Goal: Obtain resource: Obtain resource

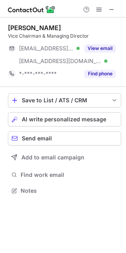
scroll to position [185, 126]
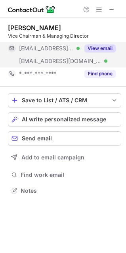
click at [94, 48] on button "View email" at bounding box center [100, 48] width 31 height 8
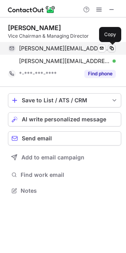
click at [112, 50] on span at bounding box center [112, 48] width 6 height 6
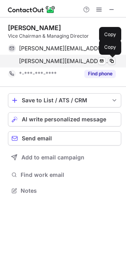
click at [112, 63] on span at bounding box center [112, 61] width 6 height 6
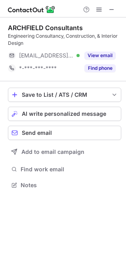
scroll to position [179, 126]
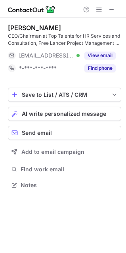
scroll to position [179, 126]
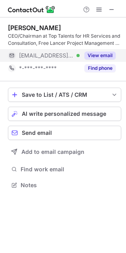
click at [108, 58] on button "View email" at bounding box center [100, 56] width 31 height 8
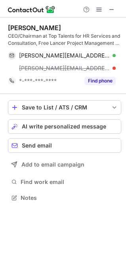
scroll to position [192, 126]
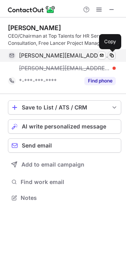
click at [112, 57] on span at bounding box center [112, 55] width 6 height 6
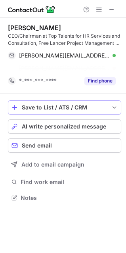
scroll to position [179, 126]
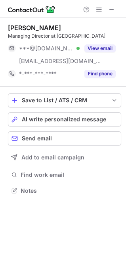
scroll to position [185, 126]
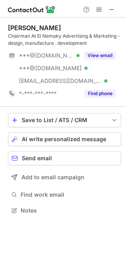
scroll to position [205, 126]
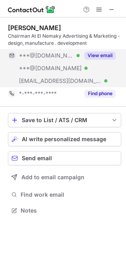
click at [95, 55] on button "View email" at bounding box center [100, 56] width 31 height 8
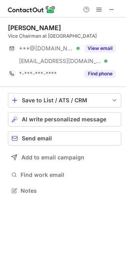
scroll to position [185, 126]
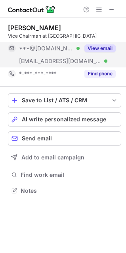
click at [101, 48] on button "View email" at bounding box center [100, 48] width 31 height 8
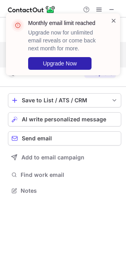
click at [115, 20] on span at bounding box center [114, 21] width 6 height 8
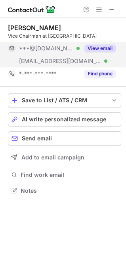
click at [90, 48] on button "View email" at bounding box center [100, 48] width 31 height 8
click at [108, 47] on button "View email" at bounding box center [100, 48] width 31 height 8
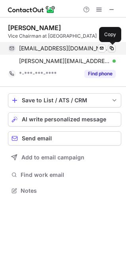
click at [110, 50] on span at bounding box center [112, 48] width 6 height 6
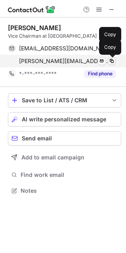
click at [111, 65] on button at bounding box center [112, 61] width 8 height 8
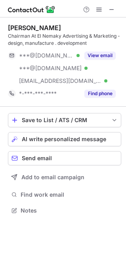
scroll to position [205, 126]
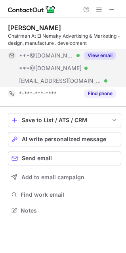
click at [100, 52] on button "View email" at bounding box center [100, 56] width 31 height 8
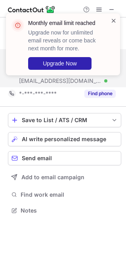
click at [112, 22] on span at bounding box center [114, 21] width 6 height 8
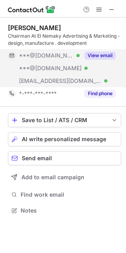
click at [111, 59] on button "View email" at bounding box center [100, 56] width 31 height 8
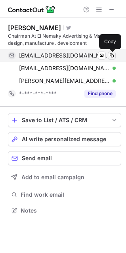
click at [111, 57] on span at bounding box center [112, 55] width 6 height 6
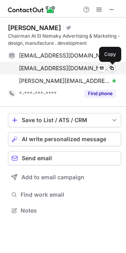
click at [112, 69] on span at bounding box center [112, 68] width 6 height 6
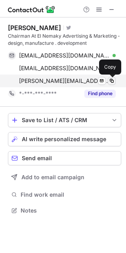
click at [113, 81] on span at bounding box center [112, 81] width 6 height 6
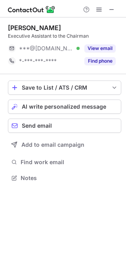
scroll to position [4, 4]
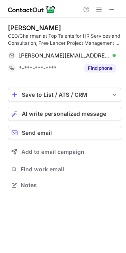
scroll to position [179, 126]
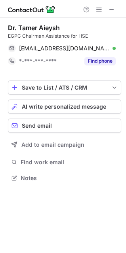
scroll to position [172, 126]
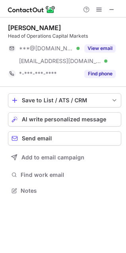
scroll to position [185, 126]
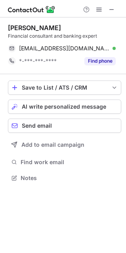
scroll to position [172, 126]
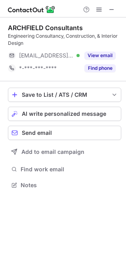
scroll to position [4, 4]
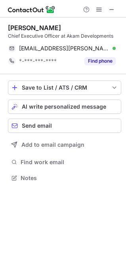
scroll to position [172, 126]
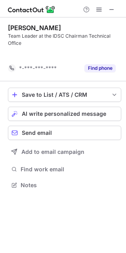
scroll to position [167, 126]
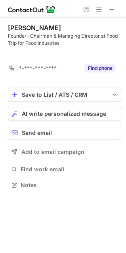
scroll to position [167, 126]
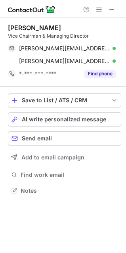
scroll to position [185, 126]
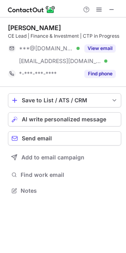
scroll to position [185, 126]
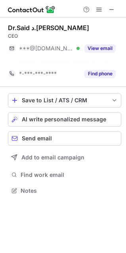
scroll to position [172, 126]
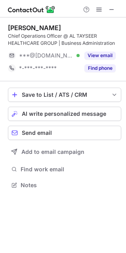
scroll to position [179, 126]
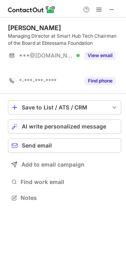
scroll to position [179, 126]
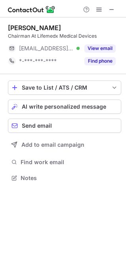
scroll to position [172, 126]
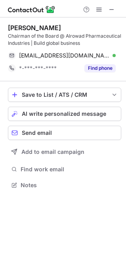
scroll to position [179, 126]
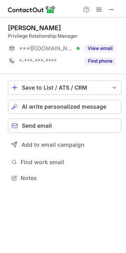
scroll to position [172, 126]
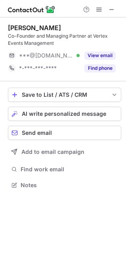
scroll to position [179, 126]
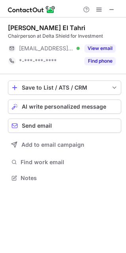
scroll to position [172, 126]
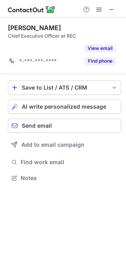
scroll to position [160, 126]
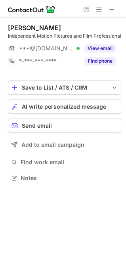
scroll to position [179, 126]
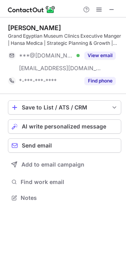
scroll to position [192, 126]
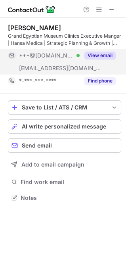
click at [99, 54] on button "View email" at bounding box center [100, 56] width 31 height 8
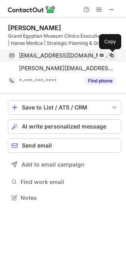
click at [110, 55] on span at bounding box center [112, 55] width 6 height 6
click at [114, 54] on span at bounding box center [112, 55] width 6 height 6
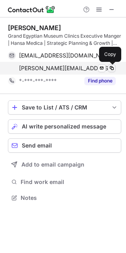
click at [112, 68] on span at bounding box center [112, 68] width 6 height 6
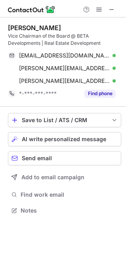
scroll to position [205, 126]
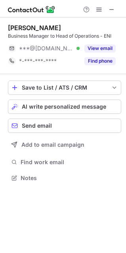
scroll to position [172, 126]
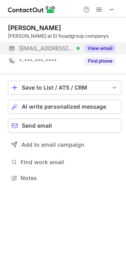
click at [93, 49] on button "View email" at bounding box center [100, 48] width 31 height 8
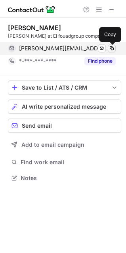
click at [114, 48] on span at bounding box center [112, 48] width 6 height 6
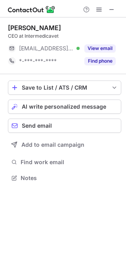
scroll to position [172, 126]
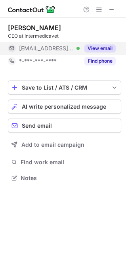
click at [91, 50] on button "View email" at bounding box center [100, 48] width 31 height 8
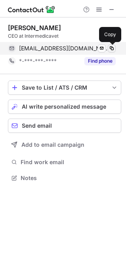
click at [114, 48] on span at bounding box center [112, 48] width 6 height 6
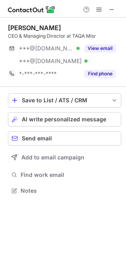
scroll to position [185, 126]
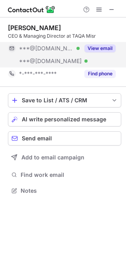
click at [108, 50] on button "View email" at bounding box center [100, 48] width 31 height 8
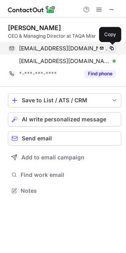
click at [111, 48] on span at bounding box center [112, 48] width 6 height 6
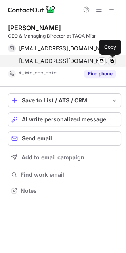
click at [111, 62] on span at bounding box center [112, 61] width 6 height 6
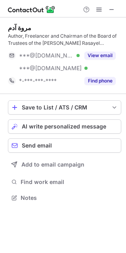
scroll to position [192, 126]
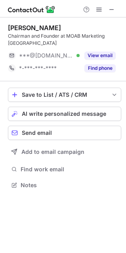
scroll to position [179, 126]
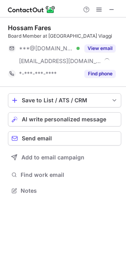
scroll to position [185, 126]
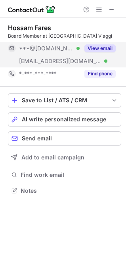
click at [113, 46] on button "View email" at bounding box center [100, 48] width 31 height 8
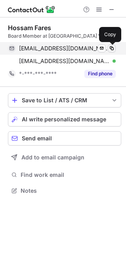
click at [112, 49] on span at bounding box center [112, 48] width 6 height 6
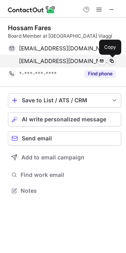
click at [111, 61] on span at bounding box center [112, 61] width 6 height 6
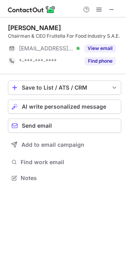
scroll to position [172, 126]
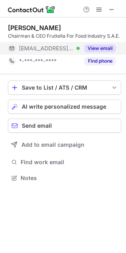
click at [104, 50] on button "View email" at bounding box center [100, 48] width 31 height 8
click at [109, 46] on button "View email" at bounding box center [100, 48] width 31 height 8
click at [106, 48] on button "View email" at bounding box center [100, 48] width 31 height 8
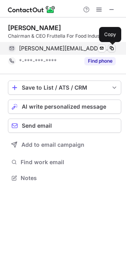
click at [114, 48] on span at bounding box center [112, 48] width 6 height 6
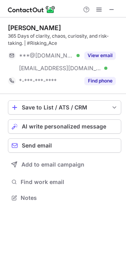
scroll to position [192, 126]
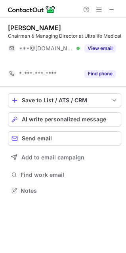
scroll to position [172, 126]
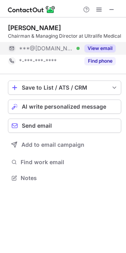
click at [114, 50] on button "View email" at bounding box center [100, 48] width 31 height 8
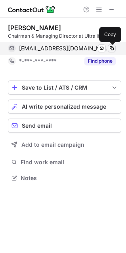
click at [113, 50] on span at bounding box center [112, 48] width 6 height 6
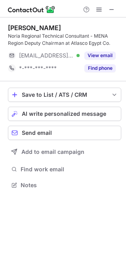
scroll to position [179, 126]
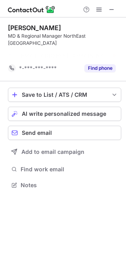
scroll to position [160, 126]
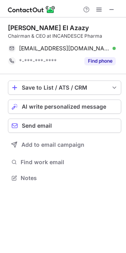
scroll to position [172, 126]
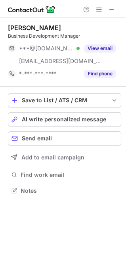
scroll to position [185, 126]
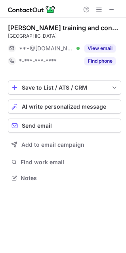
scroll to position [172, 126]
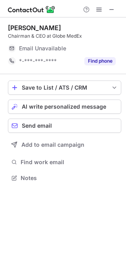
scroll to position [172, 126]
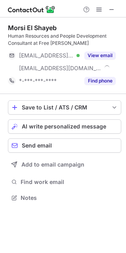
scroll to position [192, 126]
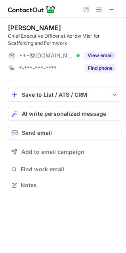
scroll to position [179, 126]
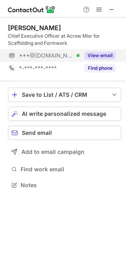
click at [98, 55] on button "View email" at bounding box center [100, 56] width 31 height 8
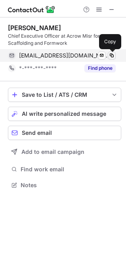
click at [110, 56] on span at bounding box center [112, 55] width 6 height 6
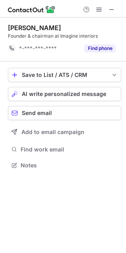
scroll to position [160, 126]
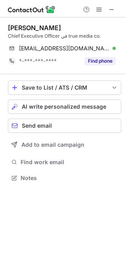
scroll to position [172, 126]
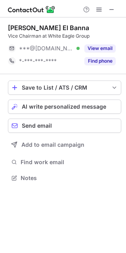
scroll to position [172, 126]
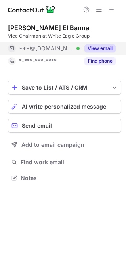
click at [101, 52] on button "View email" at bounding box center [100, 48] width 31 height 8
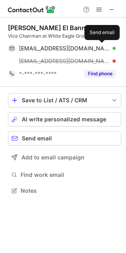
scroll to position [185, 126]
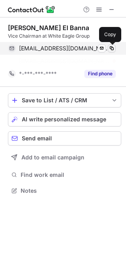
click at [112, 48] on span at bounding box center [112, 48] width 6 height 6
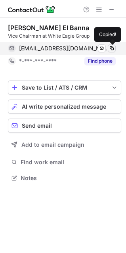
scroll to position [172, 126]
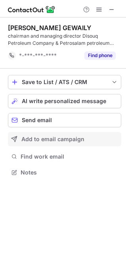
scroll to position [167, 126]
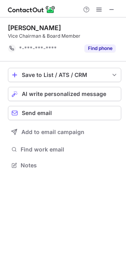
scroll to position [160, 126]
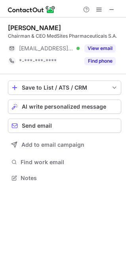
scroll to position [172, 126]
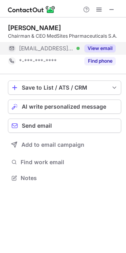
click at [103, 49] on button "View email" at bounding box center [100, 48] width 31 height 8
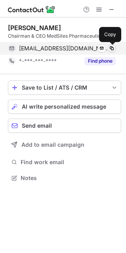
click at [115, 50] on span at bounding box center [112, 48] width 6 height 6
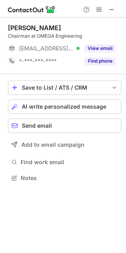
scroll to position [172, 126]
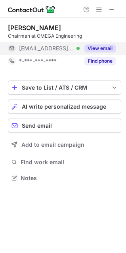
click at [91, 49] on button "View email" at bounding box center [100, 48] width 31 height 8
click at [104, 45] on button "View email" at bounding box center [100, 48] width 31 height 8
click at [109, 49] on button "View email" at bounding box center [100, 48] width 31 height 8
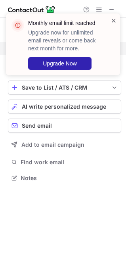
click at [115, 21] on span at bounding box center [114, 21] width 6 height 8
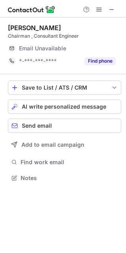
scroll to position [172, 126]
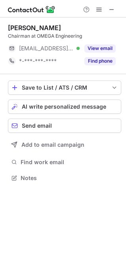
scroll to position [172, 126]
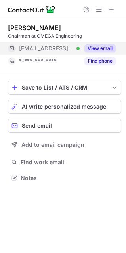
click at [92, 50] on button "View email" at bounding box center [100, 48] width 31 height 8
click at [109, 46] on button "View email" at bounding box center [100, 48] width 31 height 8
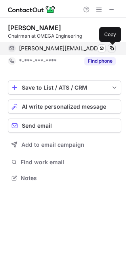
click at [114, 50] on span at bounding box center [112, 48] width 6 height 6
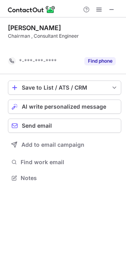
scroll to position [160, 126]
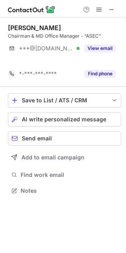
scroll to position [172, 126]
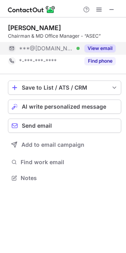
click at [99, 47] on button "View email" at bounding box center [100, 48] width 31 height 8
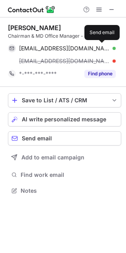
scroll to position [185, 126]
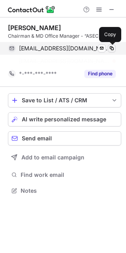
click at [112, 47] on span at bounding box center [112, 48] width 6 height 6
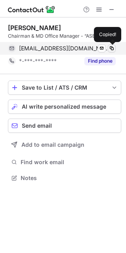
scroll to position [172, 126]
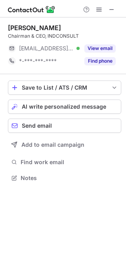
scroll to position [172, 126]
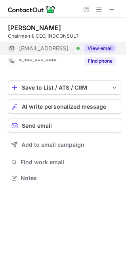
click at [104, 52] on button "View email" at bounding box center [100, 48] width 31 height 8
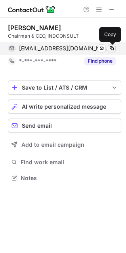
click at [111, 47] on span at bounding box center [112, 48] width 6 height 6
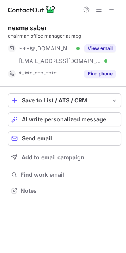
scroll to position [185, 126]
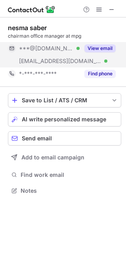
click at [105, 52] on button "View email" at bounding box center [100, 48] width 31 height 8
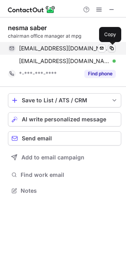
click at [113, 49] on span at bounding box center [112, 48] width 6 height 6
click at [111, 48] on span at bounding box center [112, 48] width 6 height 6
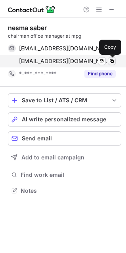
click at [112, 62] on span at bounding box center [112, 61] width 6 height 6
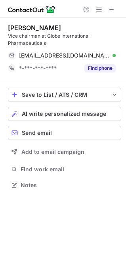
scroll to position [179, 126]
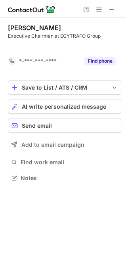
scroll to position [160, 126]
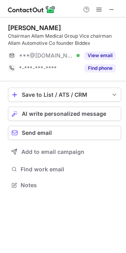
scroll to position [179, 126]
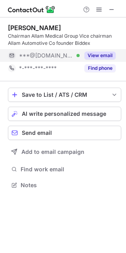
click at [96, 54] on button "View email" at bounding box center [100, 56] width 31 height 8
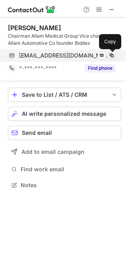
click at [112, 56] on span at bounding box center [112, 55] width 6 height 6
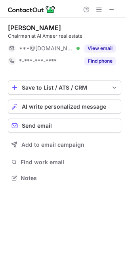
scroll to position [172, 126]
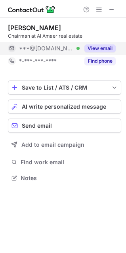
click at [98, 46] on button "View email" at bounding box center [100, 48] width 31 height 8
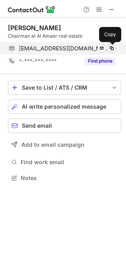
click at [114, 47] on span at bounding box center [112, 48] width 6 height 6
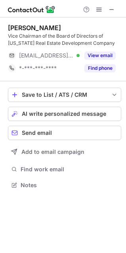
scroll to position [179, 126]
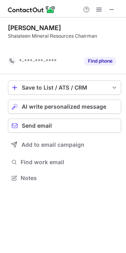
scroll to position [160, 126]
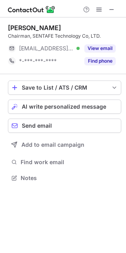
scroll to position [172, 126]
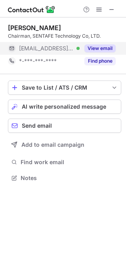
click at [103, 50] on button "View email" at bounding box center [100, 48] width 31 height 8
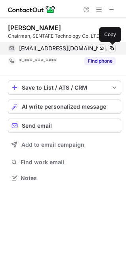
click at [110, 48] on span at bounding box center [112, 48] width 6 height 6
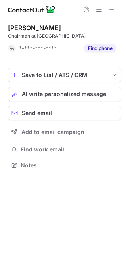
scroll to position [160, 126]
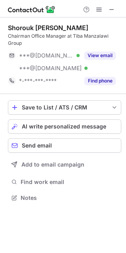
scroll to position [192, 126]
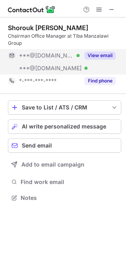
click at [99, 56] on button "View email" at bounding box center [100, 56] width 31 height 8
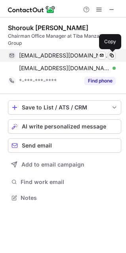
click at [112, 56] on span at bounding box center [112, 55] width 6 height 6
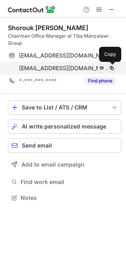
click at [113, 69] on span at bounding box center [112, 68] width 6 height 6
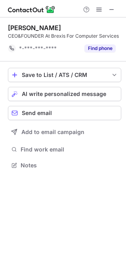
scroll to position [160, 126]
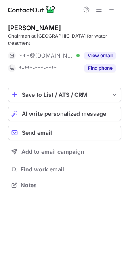
scroll to position [172, 126]
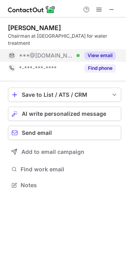
click at [102, 52] on button "View email" at bounding box center [100, 56] width 31 height 8
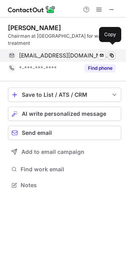
click at [113, 52] on span at bounding box center [112, 55] width 6 height 6
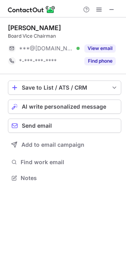
scroll to position [172, 126]
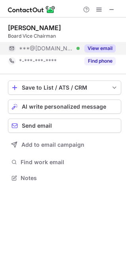
click at [100, 49] on button "View email" at bounding box center [100, 48] width 31 height 8
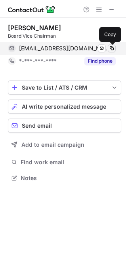
click at [114, 49] on span at bounding box center [112, 48] width 6 height 6
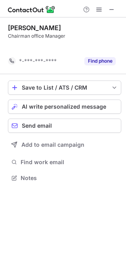
scroll to position [160, 126]
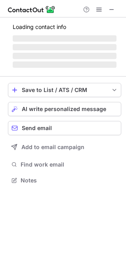
scroll to position [179, 126]
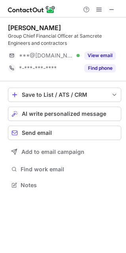
scroll to position [179, 126]
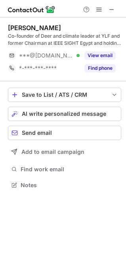
scroll to position [179, 126]
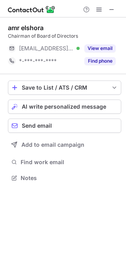
scroll to position [172, 126]
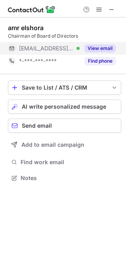
click at [102, 51] on button "View email" at bounding box center [100, 48] width 31 height 8
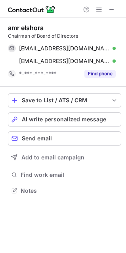
scroll to position [185, 126]
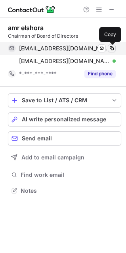
click at [113, 49] on span at bounding box center [112, 48] width 6 height 6
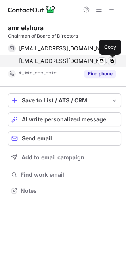
click at [111, 61] on span at bounding box center [112, 61] width 6 height 6
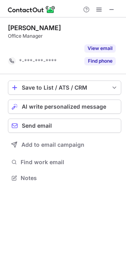
scroll to position [160, 126]
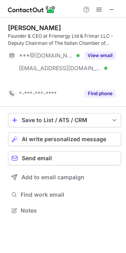
scroll to position [192, 126]
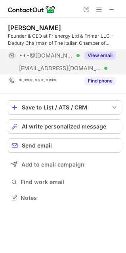
click at [100, 57] on button "View email" at bounding box center [100, 56] width 31 height 8
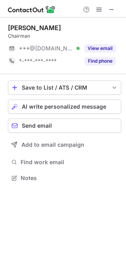
scroll to position [172, 126]
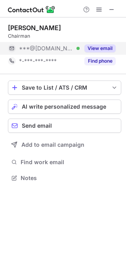
click at [110, 44] on div "View email" at bounding box center [98, 48] width 36 height 13
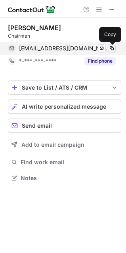
click at [113, 47] on span at bounding box center [112, 48] width 6 height 6
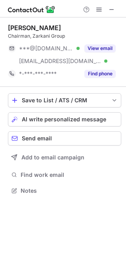
scroll to position [185, 126]
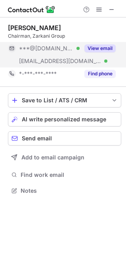
click at [114, 50] on button "View email" at bounding box center [100, 48] width 31 height 8
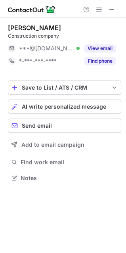
scroll to position [172, 126]
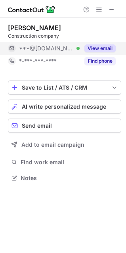
click at [104, 48] on button "View email" at bounding box center [100, 48] width 31 height 8
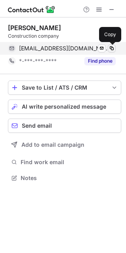
click at [113, 50] on span at bounding box center [112, 48] width 6 height 6
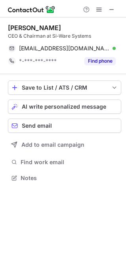
scroll to position [172, 126]
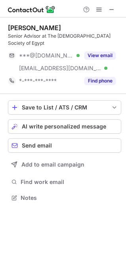
scroll to position [185, 126]
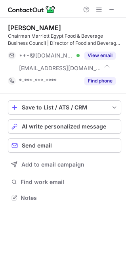
scroll to position [192, 126]
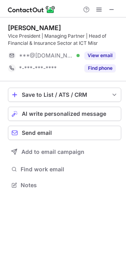
scroll to position [179, 126]
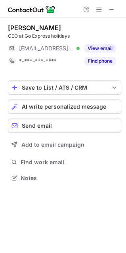
scroll to position [172, 126]
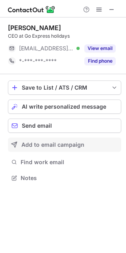
click at [107, 47] on button "View email" at bounding box center [100, 48] width 31 height 8
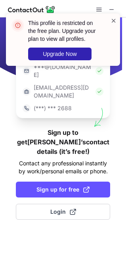
click at [115, 19] on span at bounding box center [114, 21] width 6 height 8
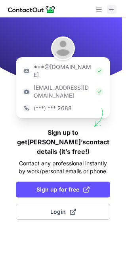
click at [114, 8] on span at bounding box center [112, 9] width 6 height 6
click at [112, 10] on span at bounding box center [112, 9] width 6 height 6
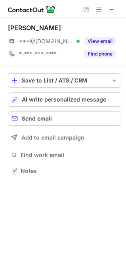
scroll to position [165, 126]
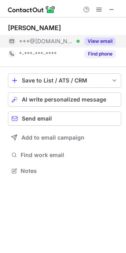
click at [93, 43] on button "View email" at bounding box center [100, 41] width 31 height 8
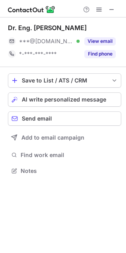
scroll to position [165, 126]
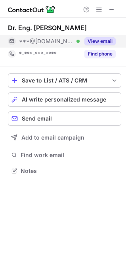
click at [104, 43] on button "View email" at bounding box center [100, 41] width 31 height 8
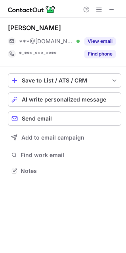
scroll to position [165, 126]
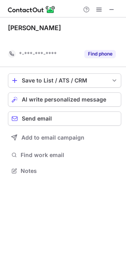
scroll to position [152, 126]
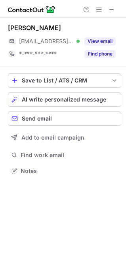
scroll to position [165, 126]
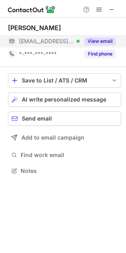
click at [98, 43] on button "View email" at bounding box center [100, 41] width 31 height 8
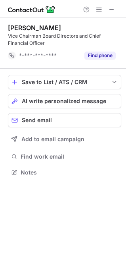
scroll to position [167, 126]
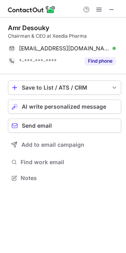
scroll to position [172, 126]
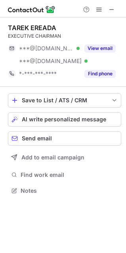
scroll to position [185, 126]
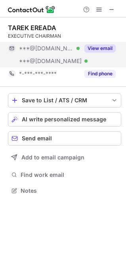
click at [110, 48] on button "View email" at bounding box center [100, 48] width 31 height 8
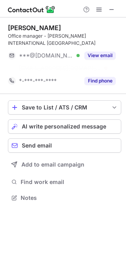
scroll to position [179, 126]
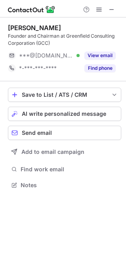
scroll to position [179, 126]
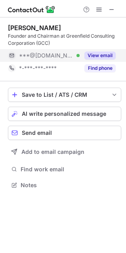
click at [106, 56] on button "View email" at bounding box center [100, 56] width 31 height 8
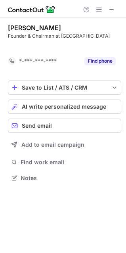
scroll to position [160, 126]
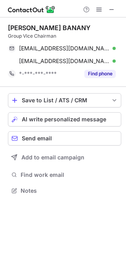
scroll to position [185, 126]
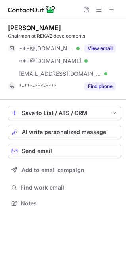
scroll to position [198, 126]
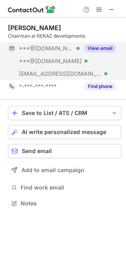
click at [98, 48] on button "View email" at bounding box center [100, 48] width 31 height 8
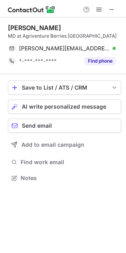
scroll to position [172, 126]
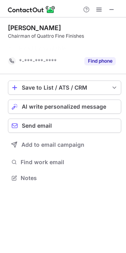
scroll to position [160, 126]
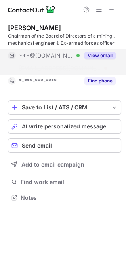
scroll to position [179, 126]
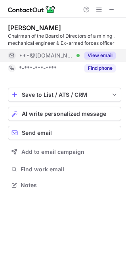
click at [95, 54] on button "View email" at bounding box center [100, 56] width 31 height 8
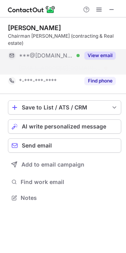
scroll to position [172, 126]
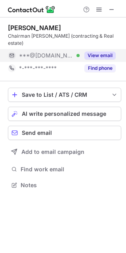
click at [103, 52] on button "View email" at bounding box center [100, 56] width 31 height 8
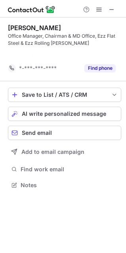
scroll to position [167, 126]
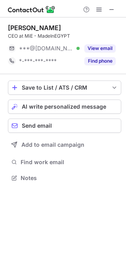
scroll to position [172, 126]
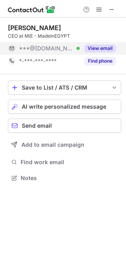
click at [108, 50] on button "View email" at bounding box center [100, 48] width 31 height 8
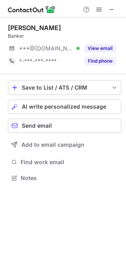
scroll to position [172, 126]
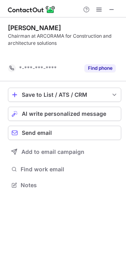
scroll to position [167, 126]
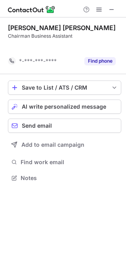
scroll to position [160, 126]
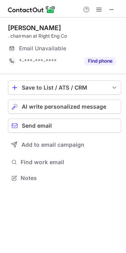
scroll to position [172, 126]
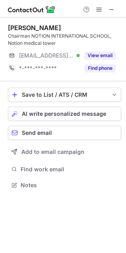
scroll to position [179, 126]
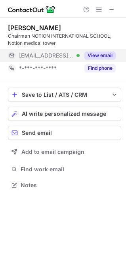
click at [97, 58] on button "View email" at bounding box center [100, 56] width 31 height 8
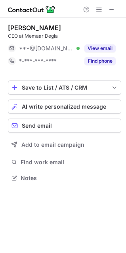
scroll to position [172, 126]
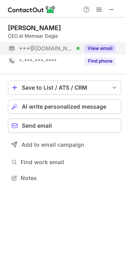
click at [93, 50] on button "View email" at bounding box center [100, 48] width 31 height 8
